Goal: Information Seeking & Learning: Learn about a topic

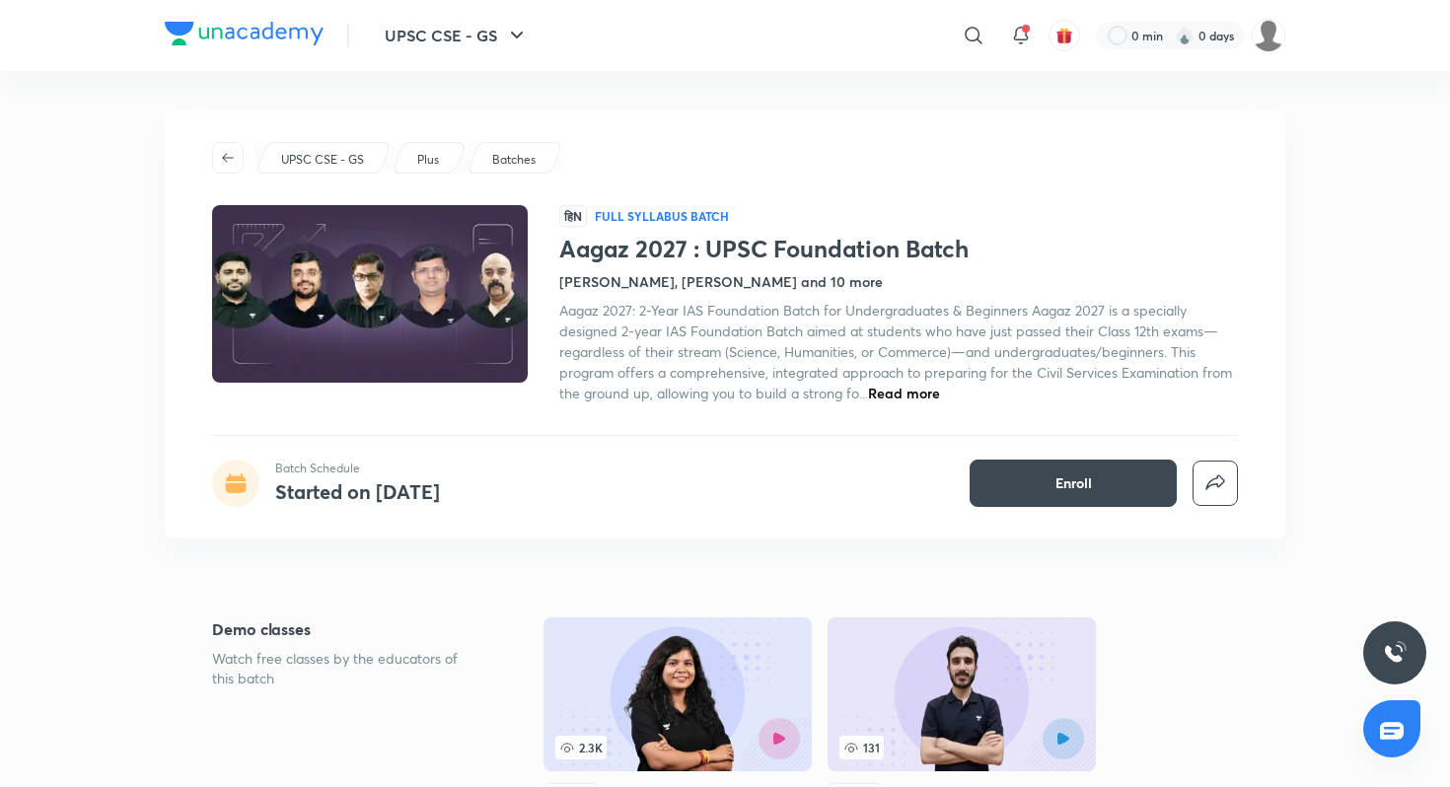
click at [293, 32] on img at bounding box center [244, 34] width 159 height 24
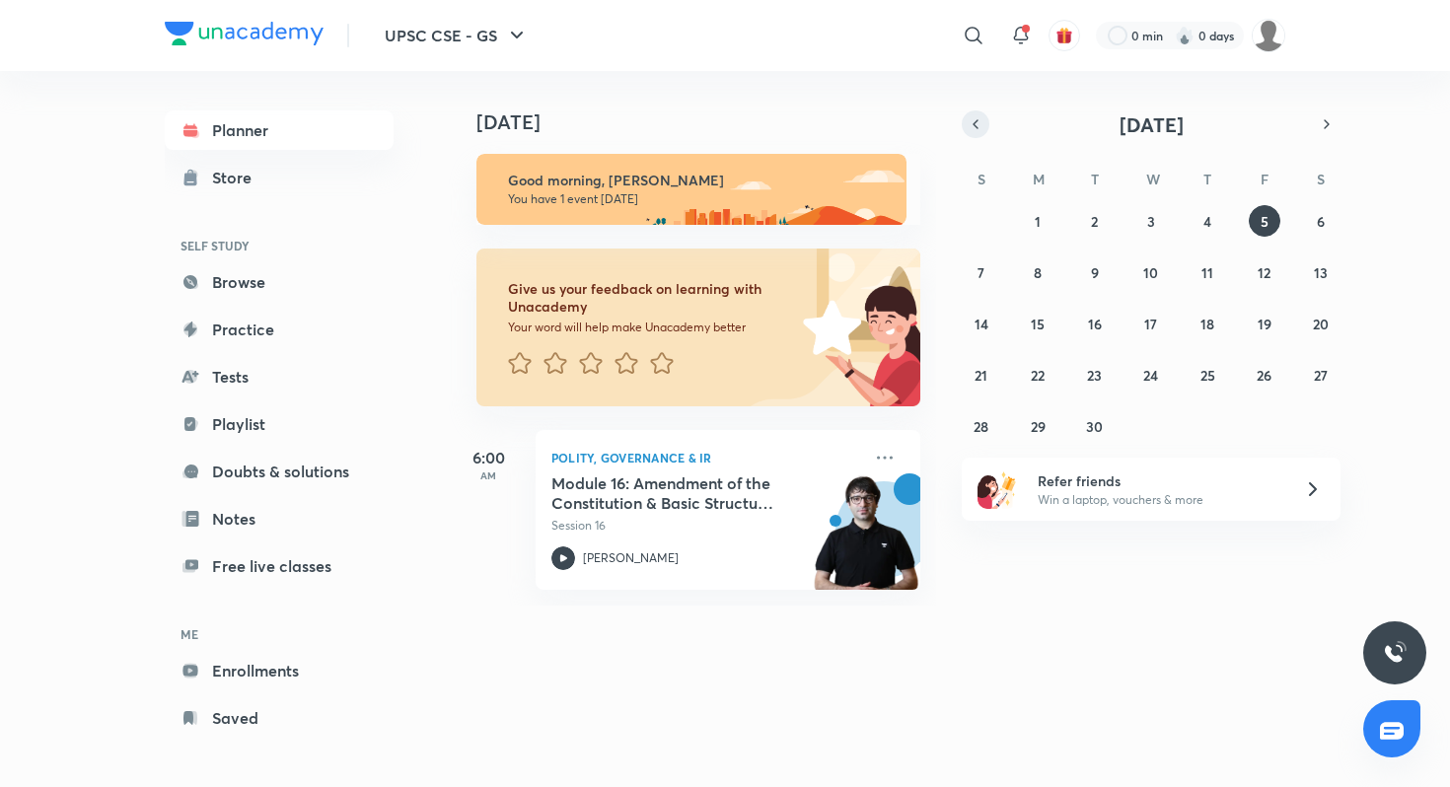
click at [974, 121] on icon "button" at bounding box center [975, 124] width 16 height 18
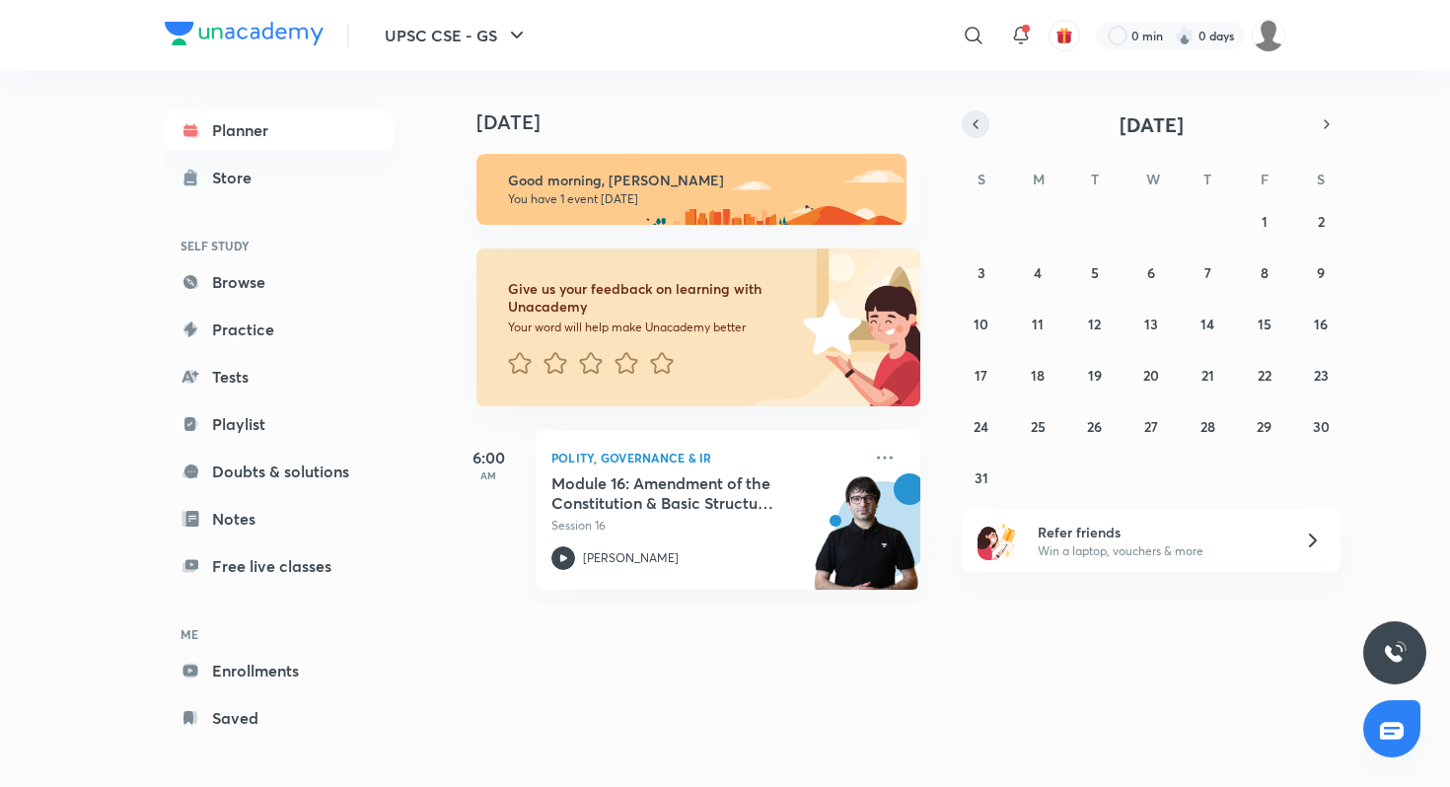
click at [974, 121] on icon "button" at bounding box center [975, 124] width 16 height 18
click at [1269, 318] on abbr "18" at bounding box center [1264, 324] width 14 height 19
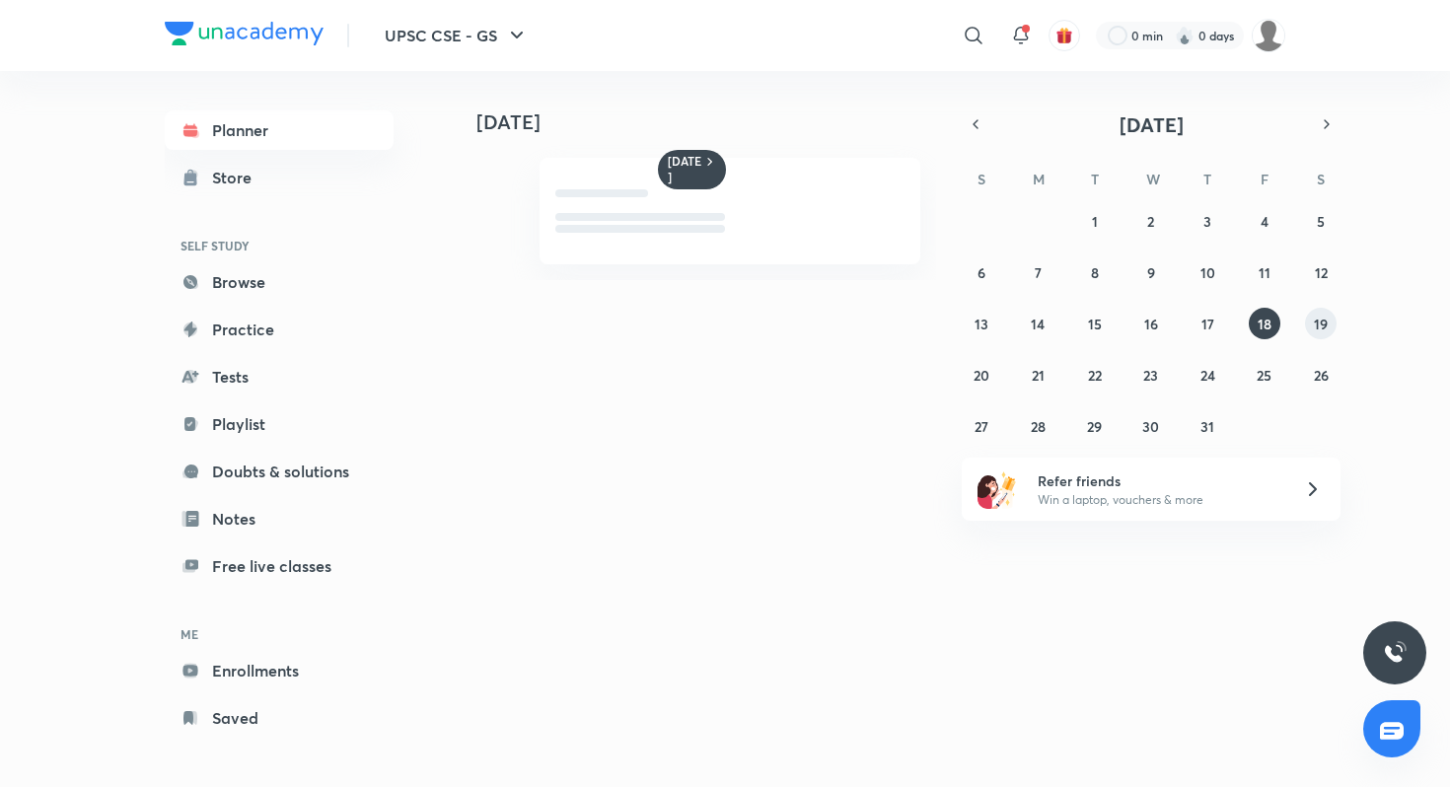
click at [1315, 330] on abbr "19" at bounding box center [1320, 324] width 14 height 19
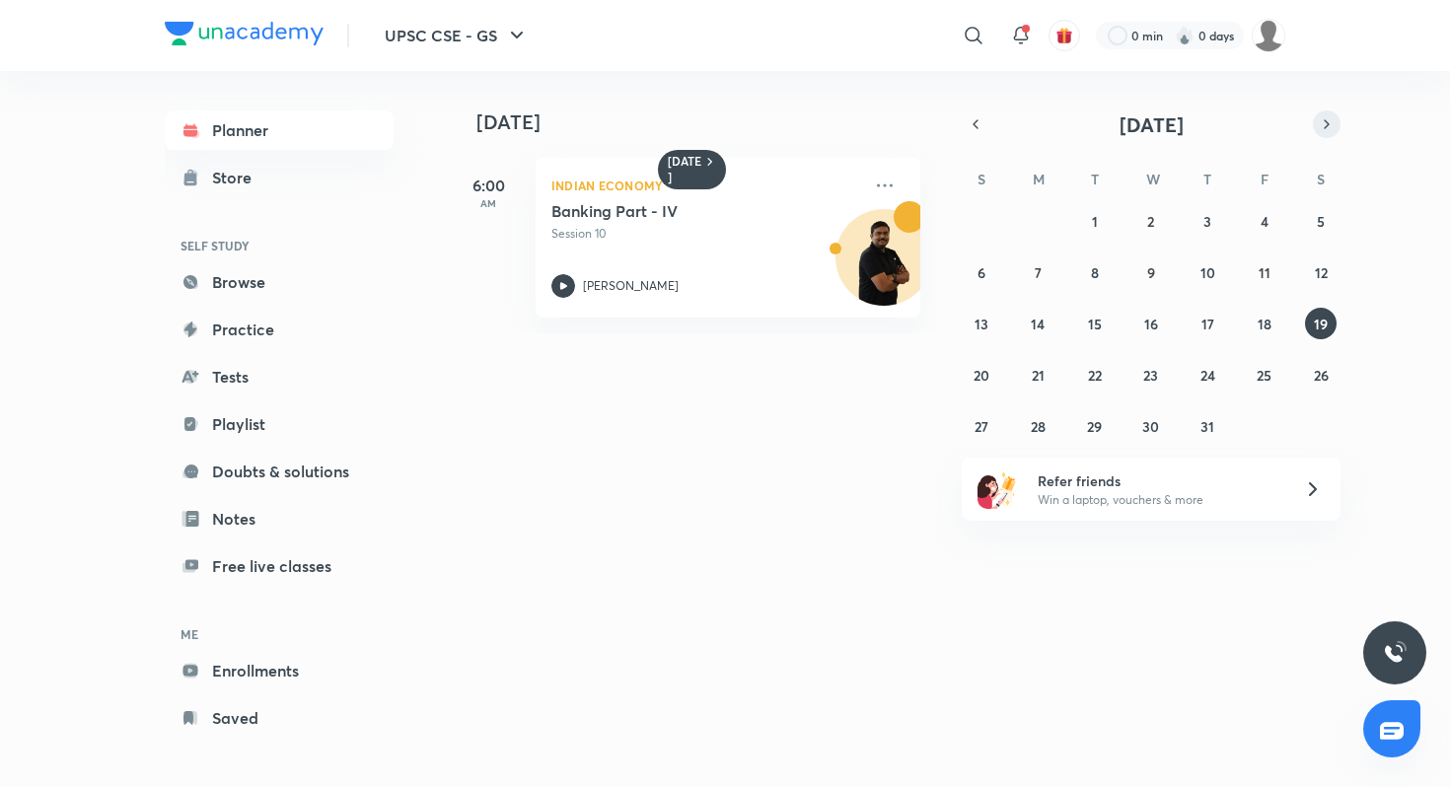
click at [1312, 127] on button "button" at bounding box center [1326, 124] width 28 height 28
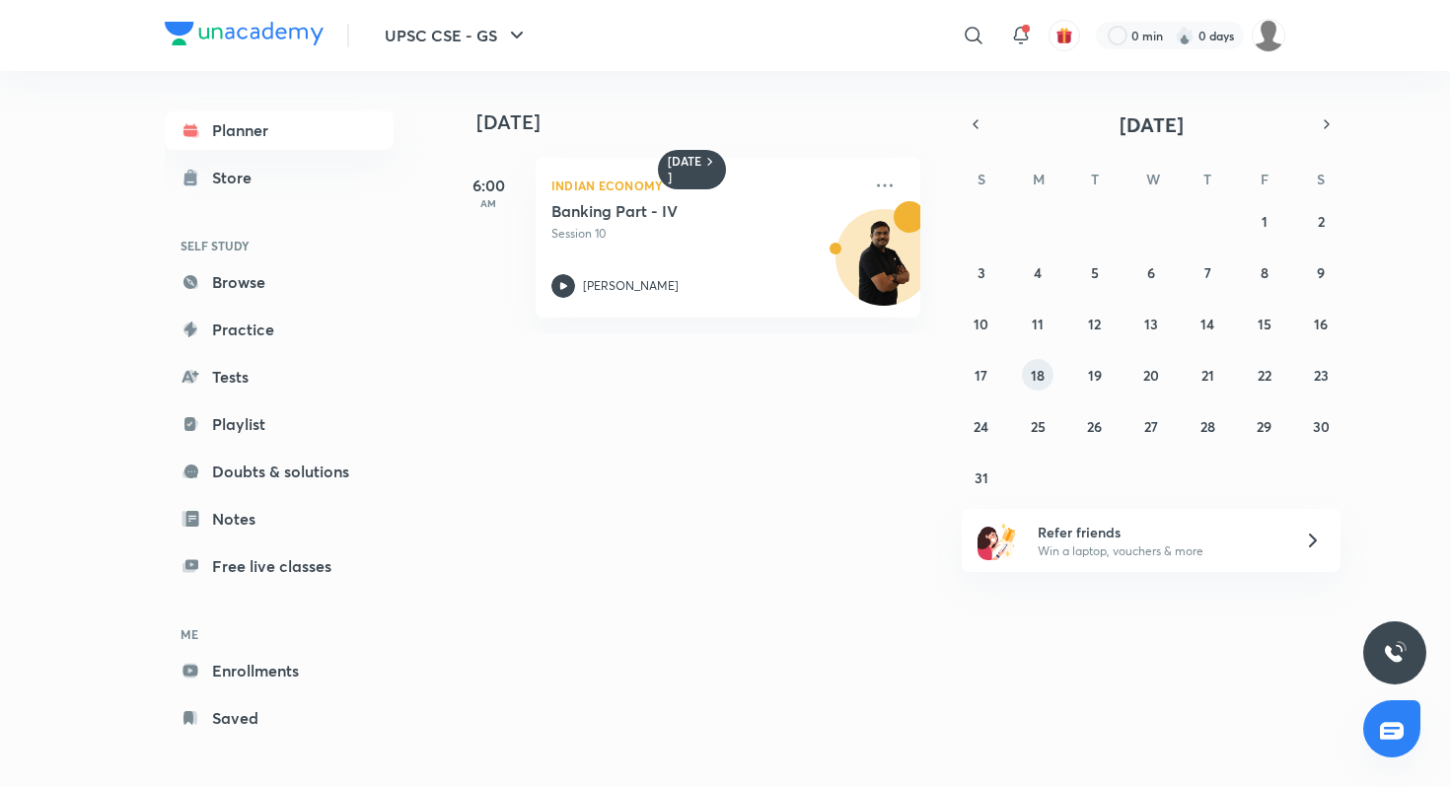
click at [1035, 382] on abbr "18" at bounding box center [1037, 375] width 14 height 19
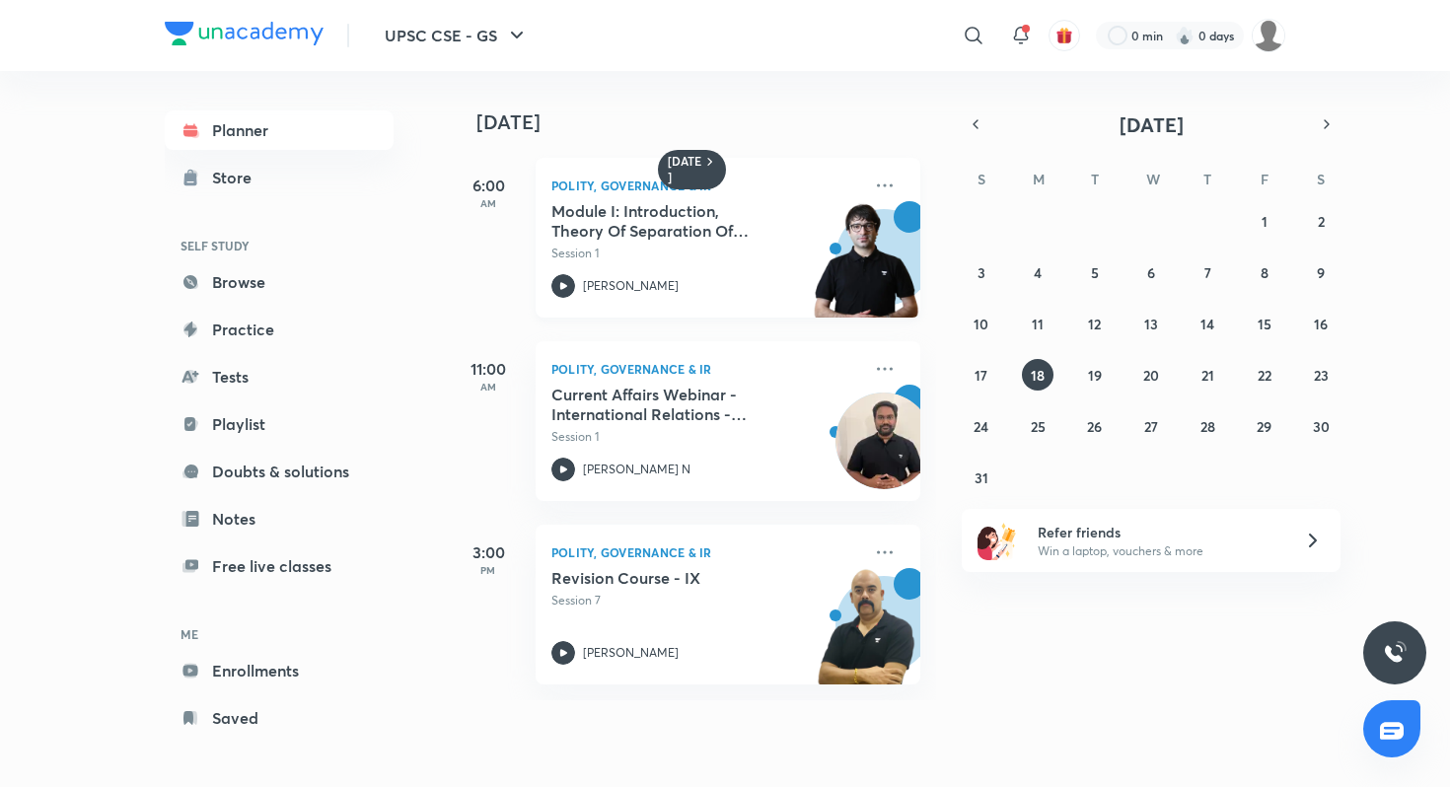
click at [649, 188] on p "Polity, Governance & IR" at bounding box center [706, 186] width 310 height 24
